Goal: Task Accomplishment & Management: Use online tool/utility

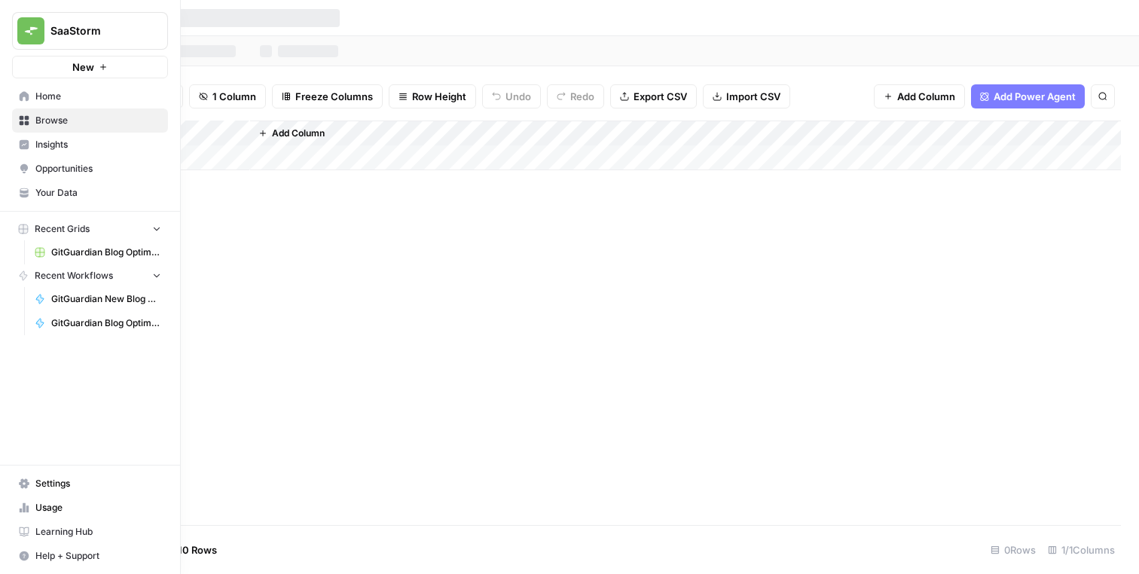
click at [95, 323] on span "GitGuardian Blog Optimisation Workflow" at bounding box center [106, 323] width 110 height 14
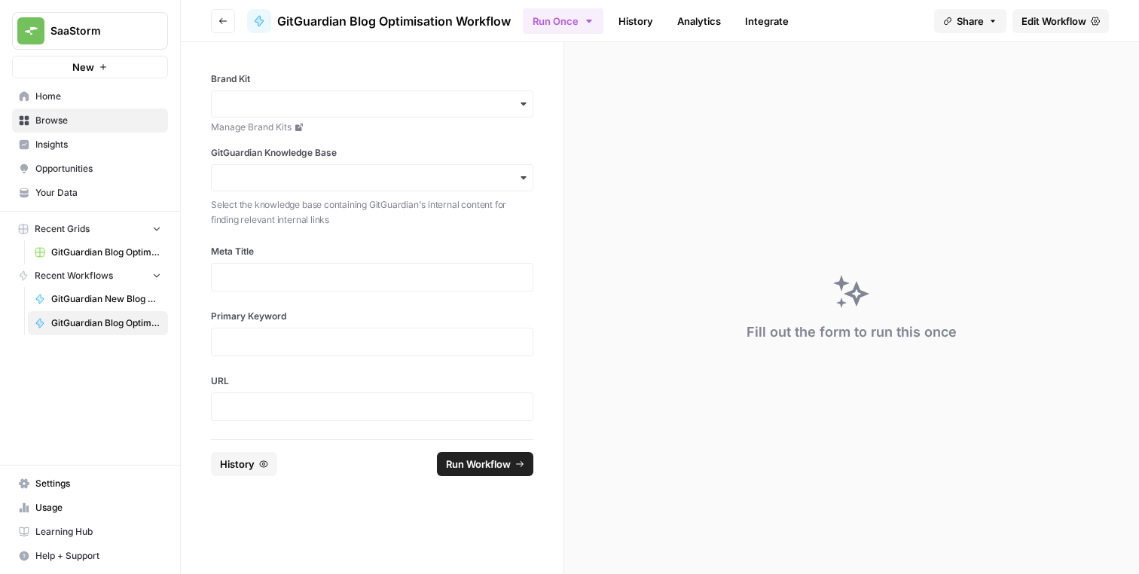
click at [1046, 21] on span "Edit Workflow" at bounding box center [1054, 21] width 65 height 15
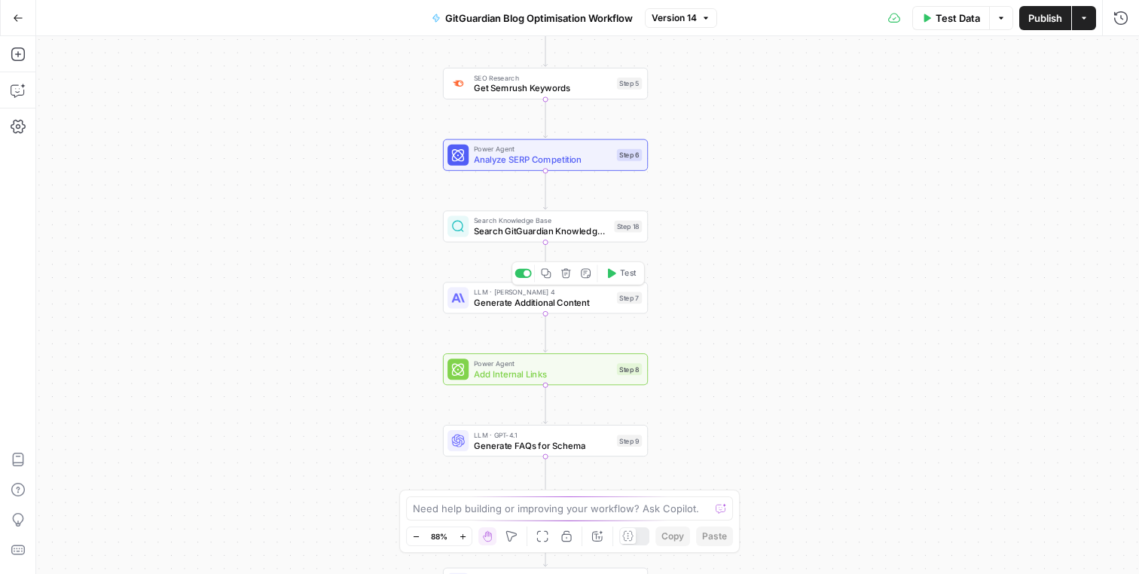
click at [554, 307] on span "Generate Additional Content" at bounding box center [543, 303] width 138 height 14
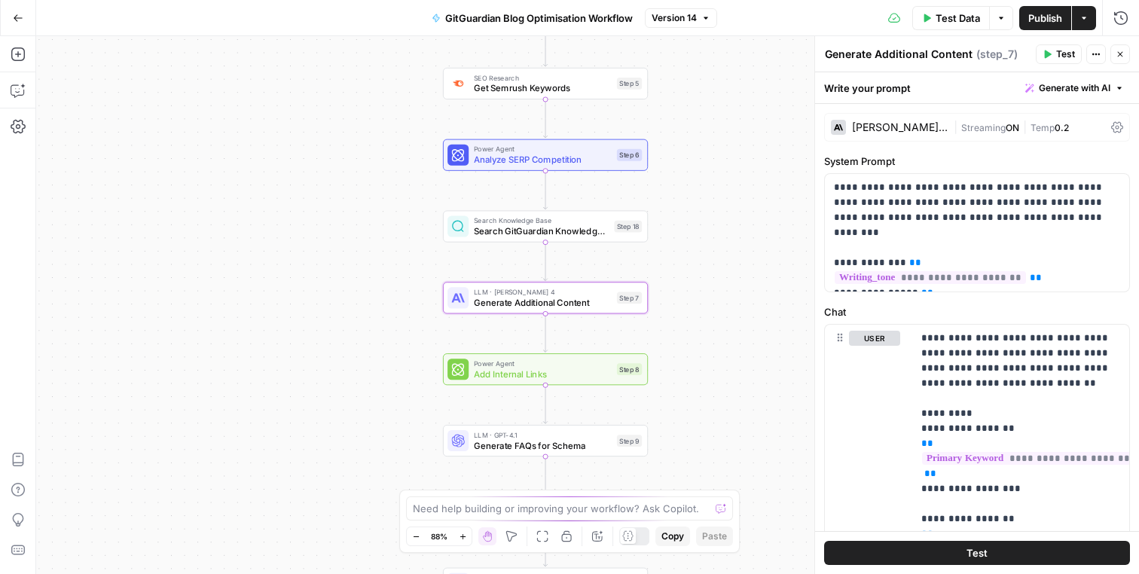
scroll to position [47, 0]
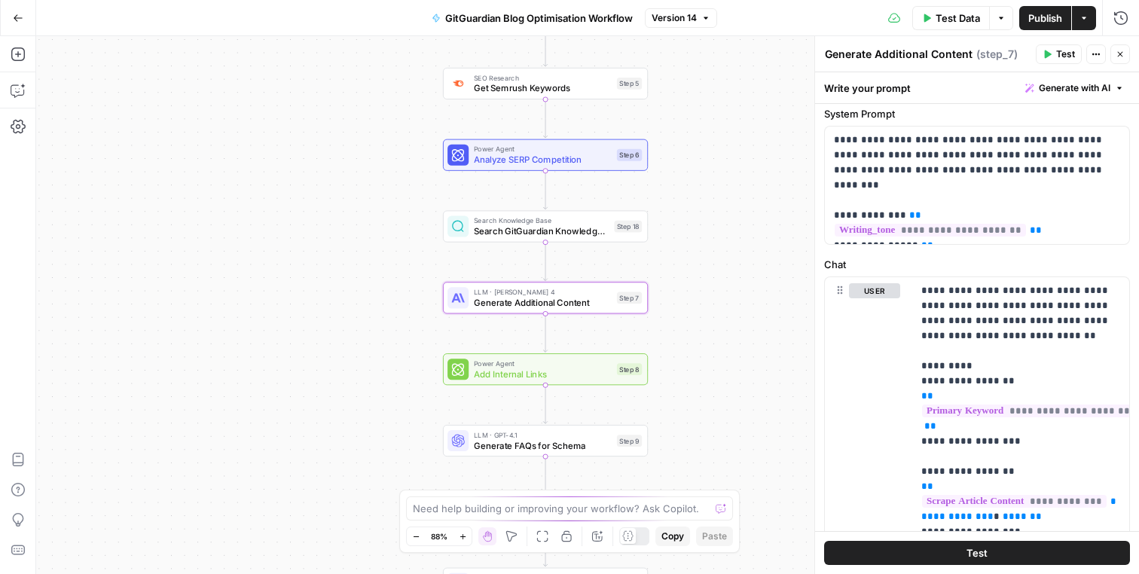
click at [1121, 50] on icon "button" at bounding box center [1120, 54] width 9 height 9
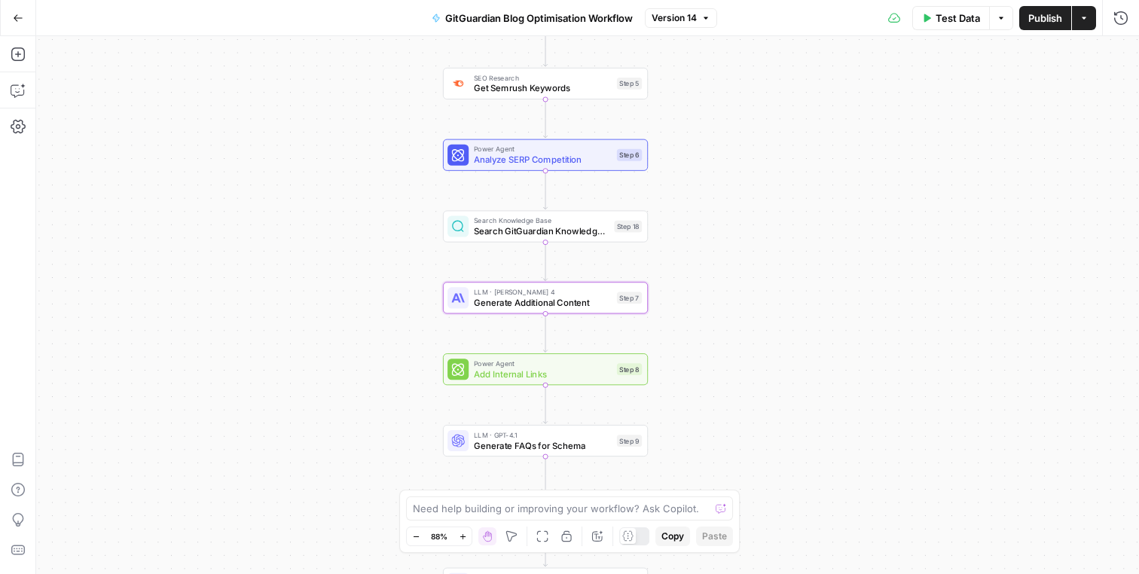
click at [697, 200] on div "Workflow Input Settings Inputs Run Code · Python Parse CSV Data Step 1 Web Page…" at bounding box center [587, 305] width 1103 height 538
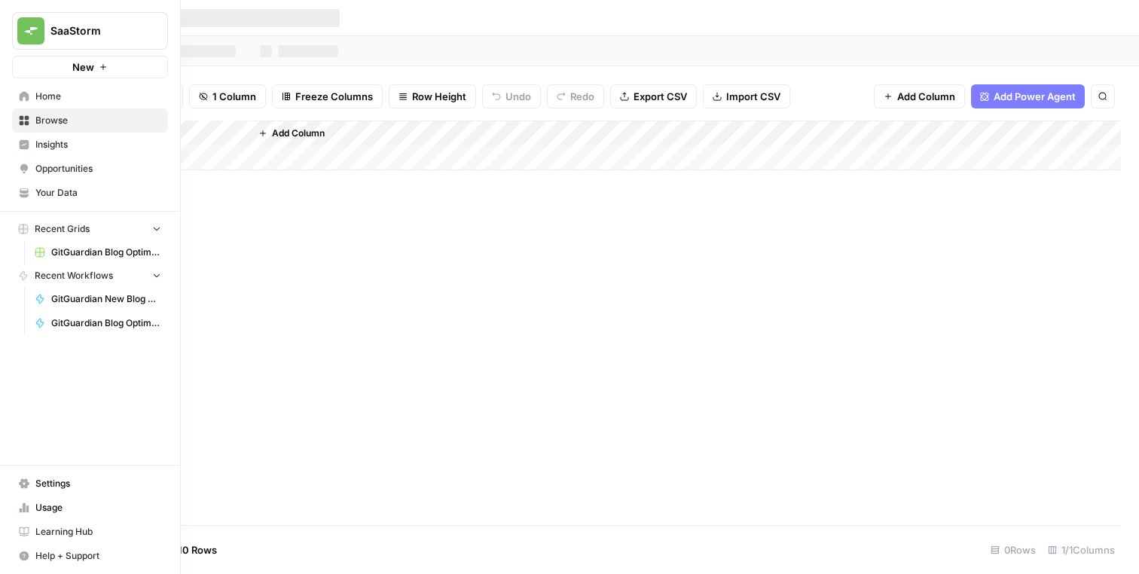
click at [74, 300] on span "GitGuardian New Blog Content Workflow" at bounding box center [106, 299] width 110 height 14
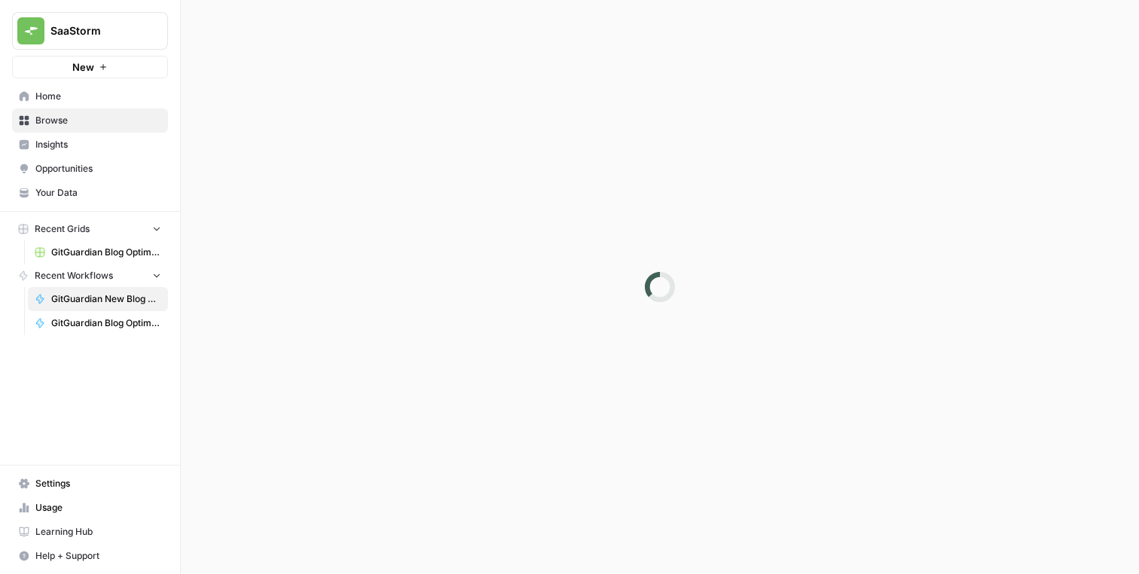
click at [102, 331] on link "GitGuardian Blog Optimisation Workflow" at bounding box center [98, 323] width 140 height 24
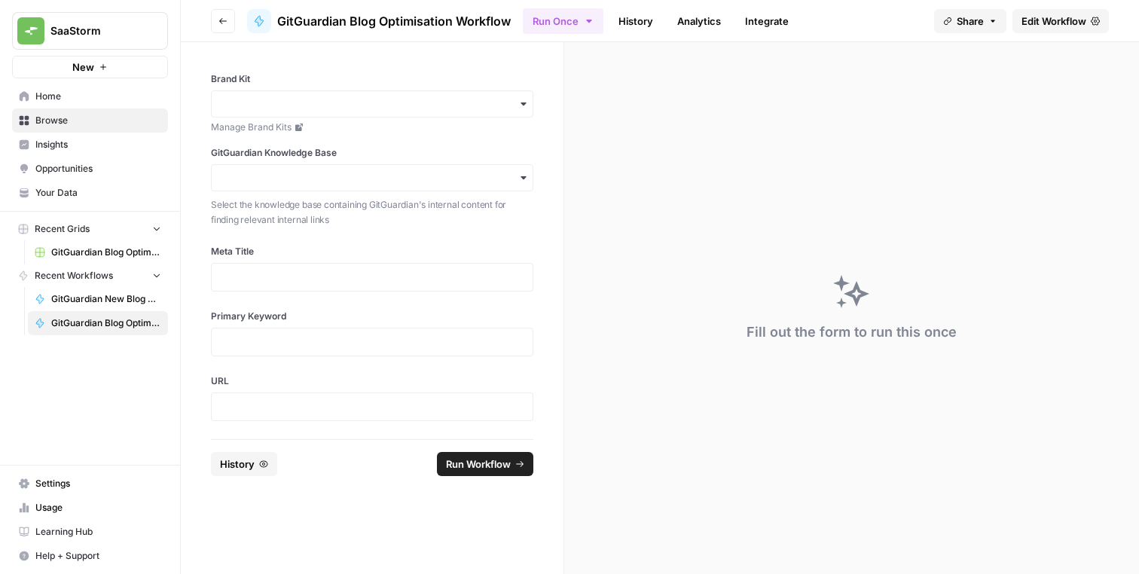
click at [1033, 24] on span "Edit Workflow" at bounding box center [1054, 21] width 65 height 15
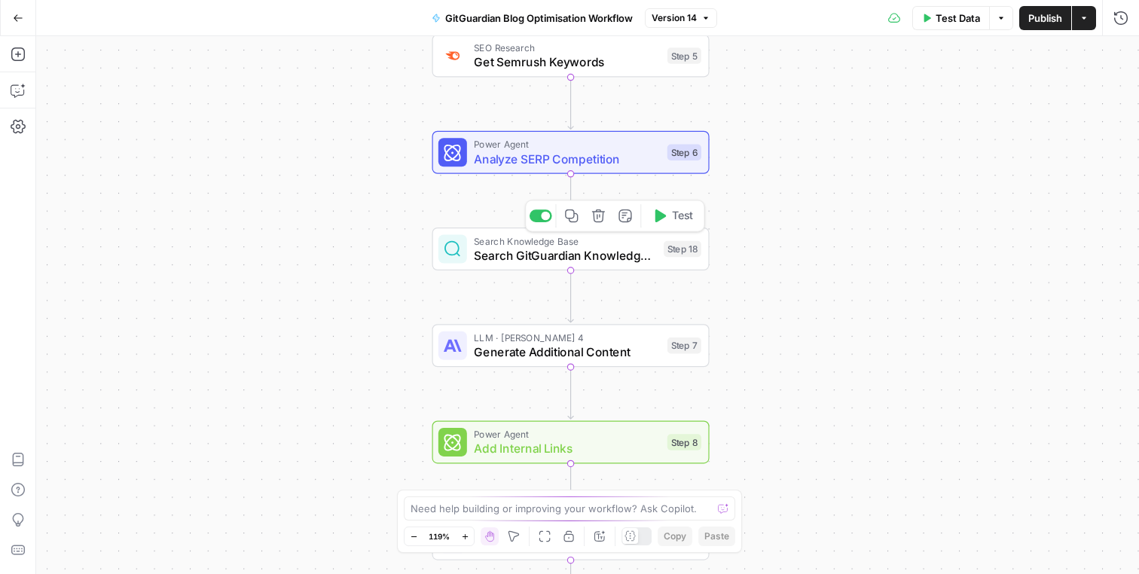
drag, startPoint x: 561, startPoint y: 261, endPoint x: 581, endPoint y: 256, distance: 20.8
click at [561, 261] on span "Search GitGuardian Knowledge Base for Security Terms" at bounding box center [565, 255] width 182 height 18
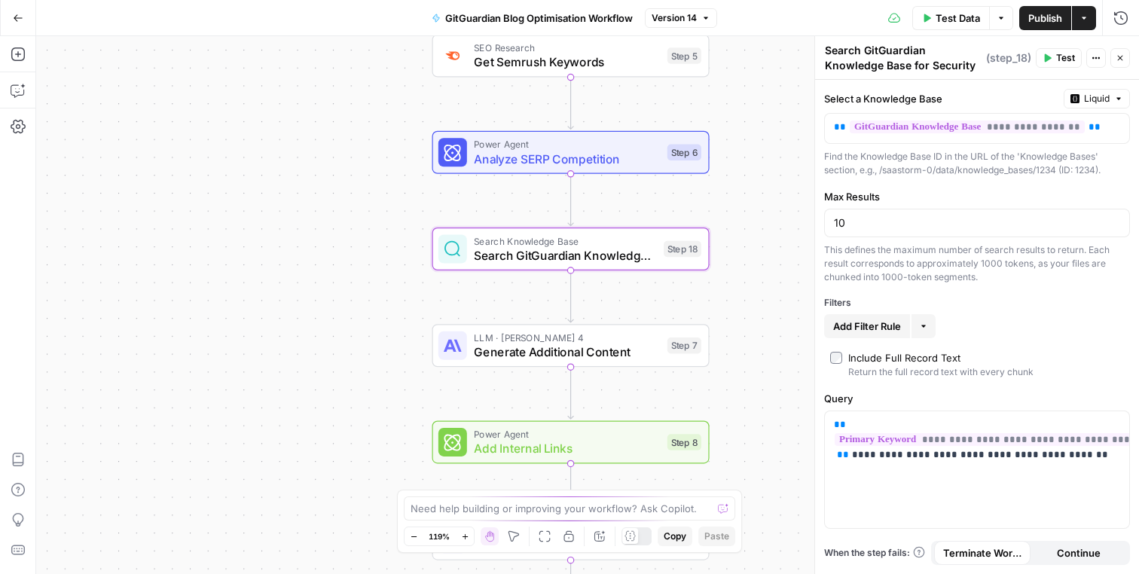
click at [1121, 59] on icon "button" at bounding box center [1120, 58] width 5 height 5
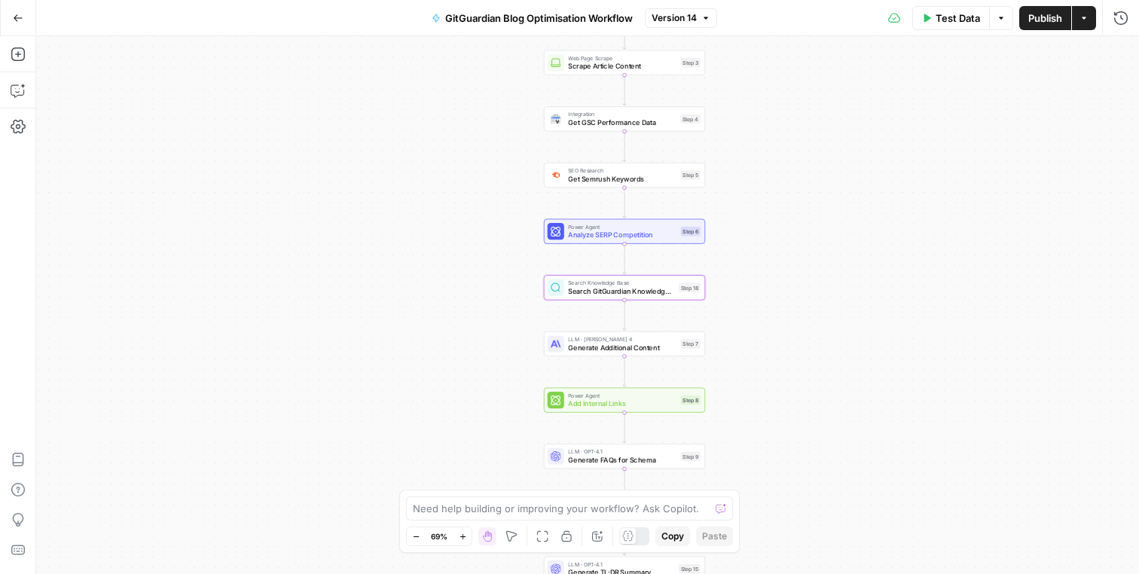
click at [795, 142] on div "Workflow Input Settings Inputs Run Code · Python Parse CSV Data Step 1 Web Page…" at bounding box center [587, 305] width 1103 height 538
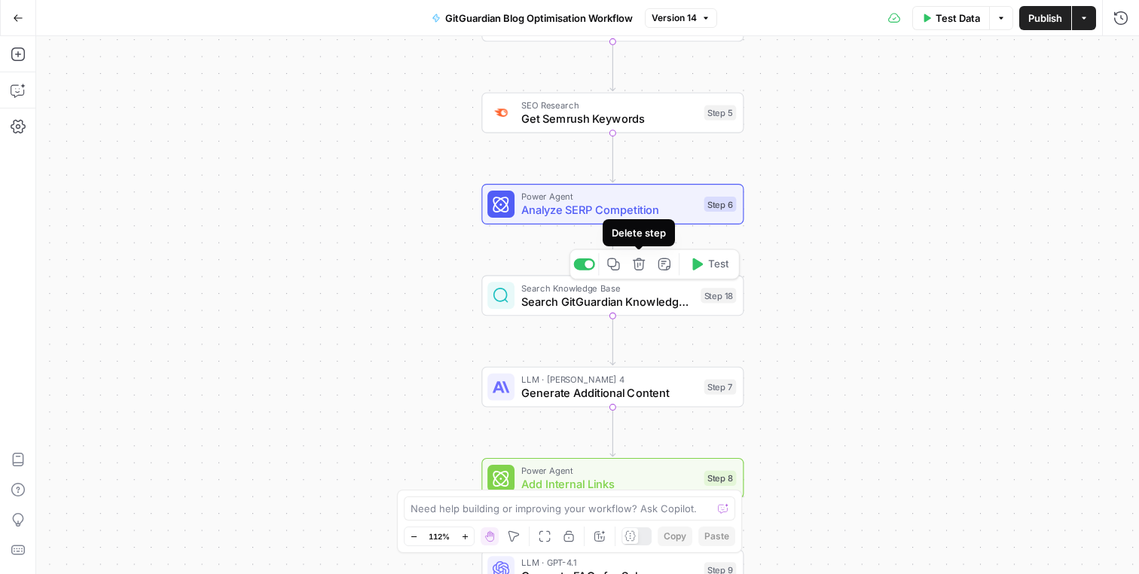
click at [400, 340] on div "Workflow Input Settings Inputs Run Code · Python Parse CSV Data Step 1 Web Page…" at bounding box center [587, 305] width 1103 height 538
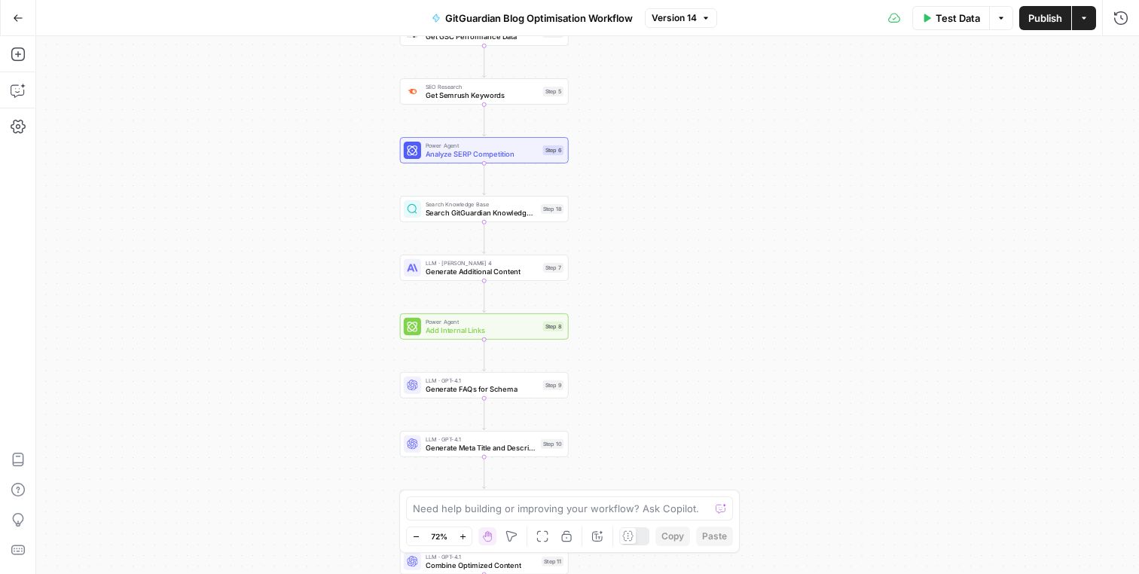
click at [483, 216] on span "Search GitGuardian Knowledge Base for Security Terms" at bounding box center [481, 212] width 111 height 11
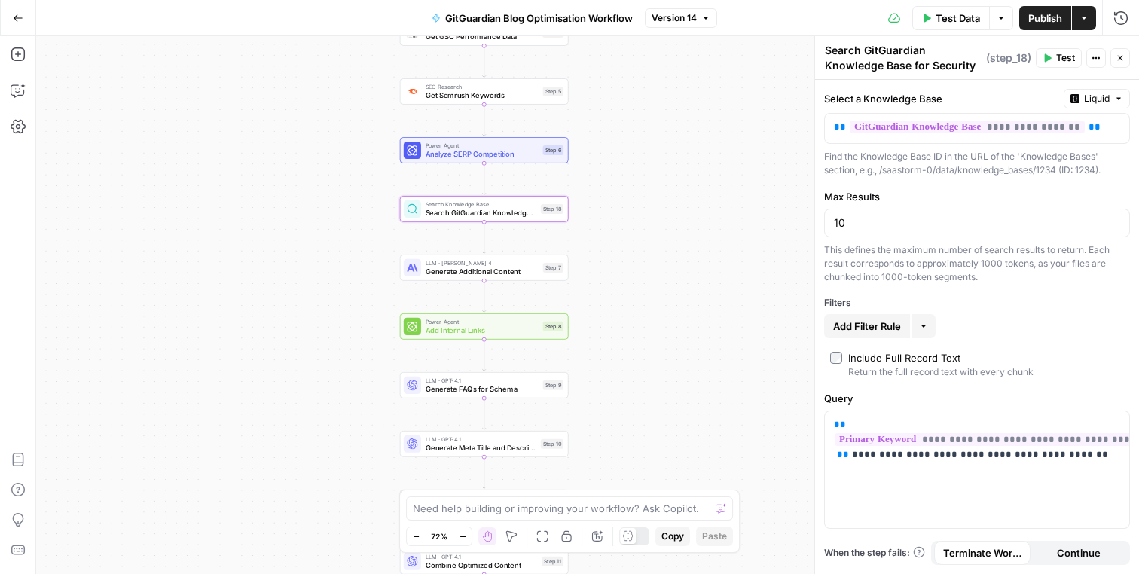
click at [1126, 53] on button "Close" at bounding box center [1120, 58] width 20 height 20
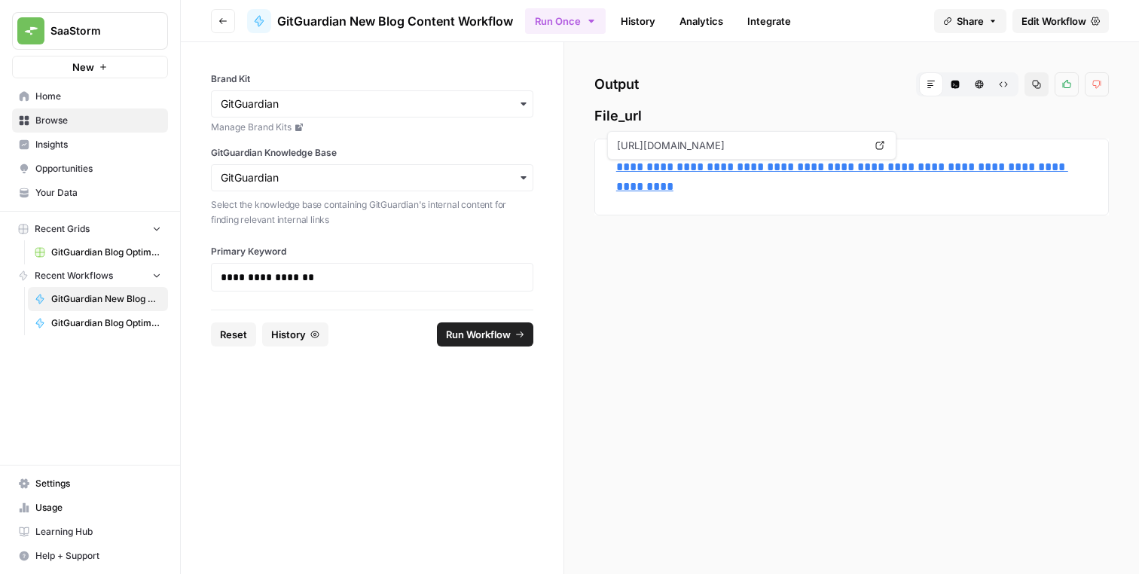
click at [227, 31] on button "Go back" at bounding box center [223, 21] width 24 height 24
click at [225, 20] on icon "button" at bounding box center [222, 21] width 9 height 9
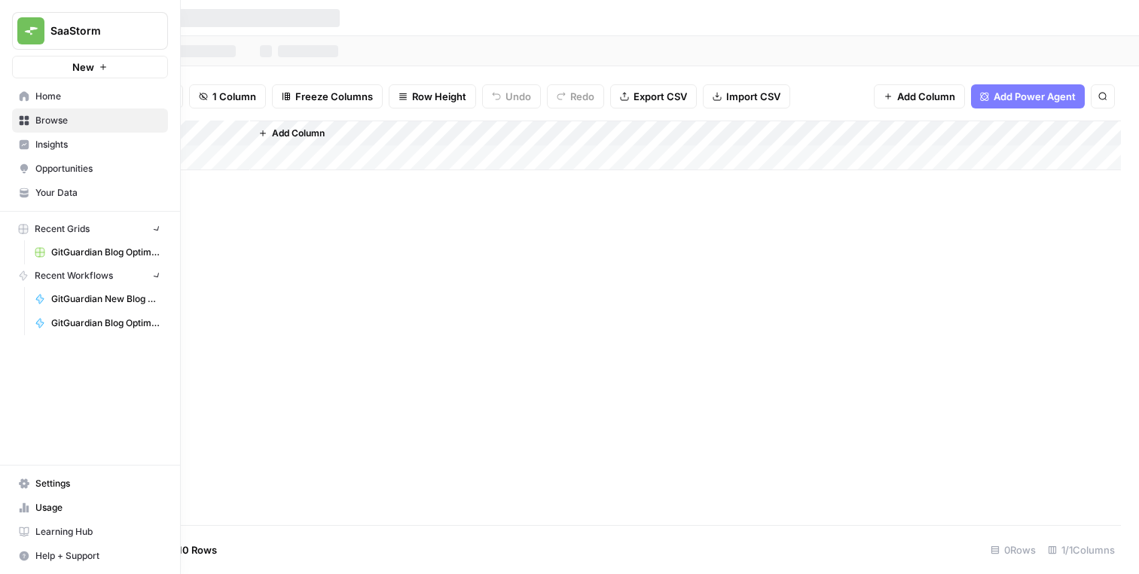
click at [26, 99] on icon at bounding box center [25, 96] width 10 height 10
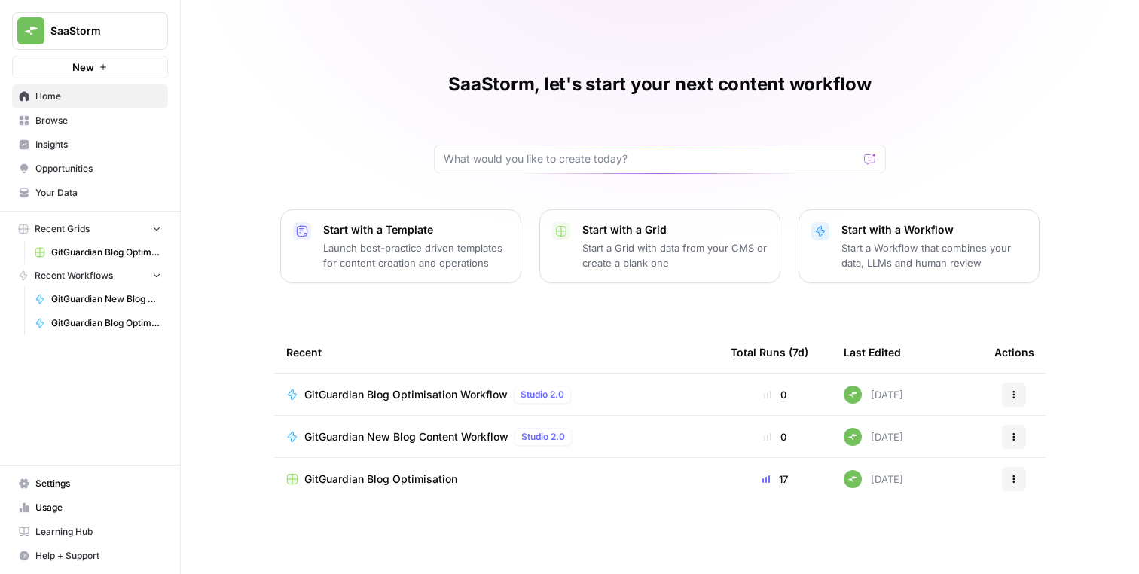
drag, startPoint x: 648, startPoint y: 7, endPoint x: 676, endPoint y: 38, distance: 42.2
click at [676, 38] on div "SaaStorm, let's start your next content workflow Start with a Template Launch b…" at bounding box center [660, 287] width 958 height 574
